Goal: Information Seeking & Learning: Learn about a topic

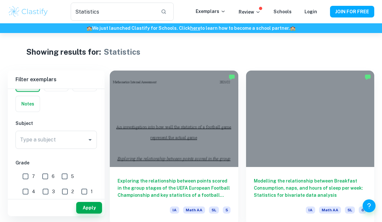
click at [29, 179] on input "7" at bounding box center [25, 176] width 13 height 13
checkbox input "true"
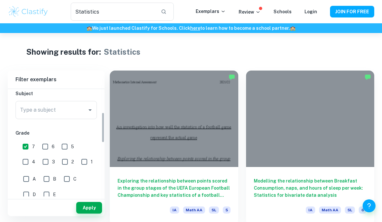
scroll to position [124, 0]
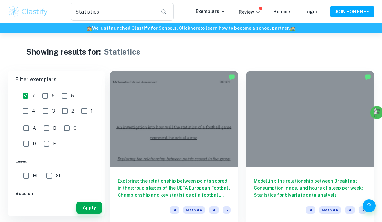
click at [26, 177] on input "HL" at bounding box center [26, 175] width 13 height 13
checkbox input "true"
click at [81, 203] on button "Apply" at bounding box center [89, 208] width 26 height 12
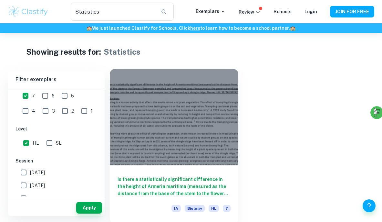
scroll to position [23, 0]
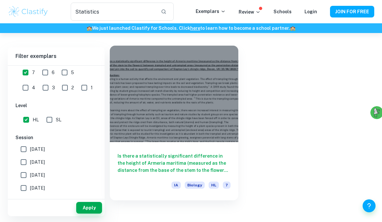
click at [148, 164] on h6 "Is there a statistically significant difference in the height of Armeria mariti…" at bounding box center [174, 162] width 113 height 21
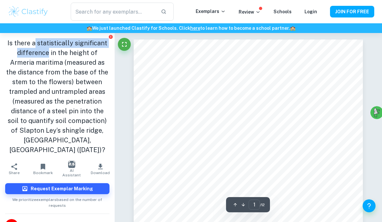
drag, startPoint x: 35, startPoint y: 44, endPoint x: 35, endPoint y: 53, distance: 9.4
click at [35, 53] on h1 "Is there a statistically significant difference in the height of Armeria mariti…" at bounding box center [57, 96] width 104 height 116
